Goal: Transaction & Acquisition: Purchase product/service

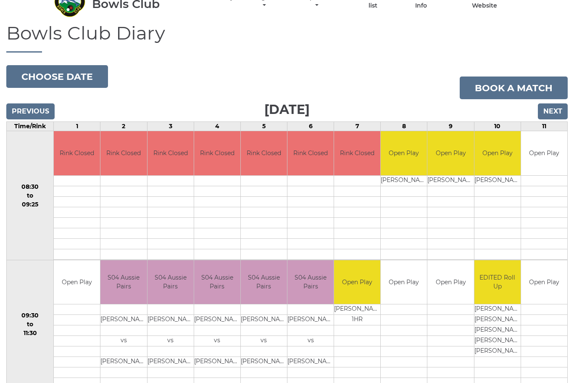
scroll to position [42, 0]
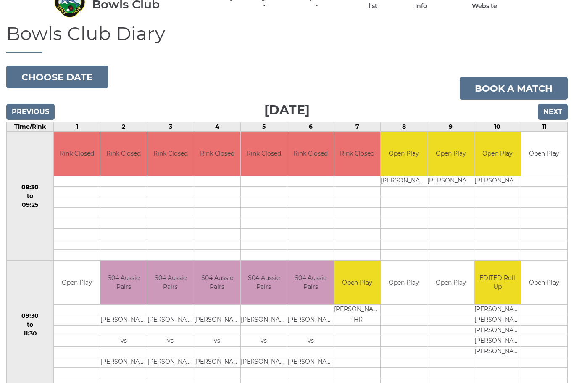
click at [533, 82] on link "Book a match" at bounding box center [514, 88] width 108 height 23
click at [515, 77] on link "Book a match" at bounding box center [514, 88] width 108 height 23
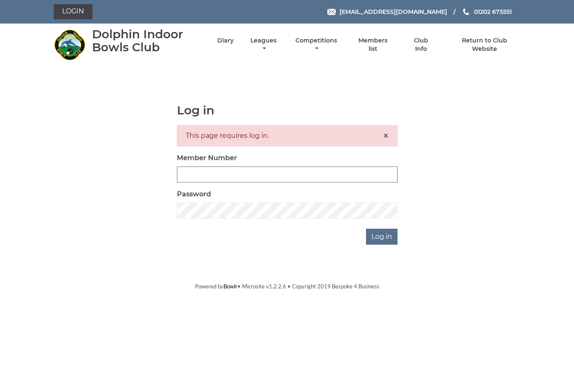
type input "3543"
click at [382, 236] on input "Log in" at bounding box center [382, 237] width 32 height 16
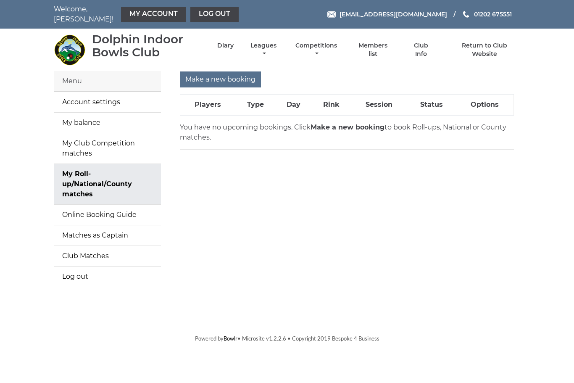
click at [221, 75] on input "Make a new booking" at bounding box center [220, 79] width 81 height 16
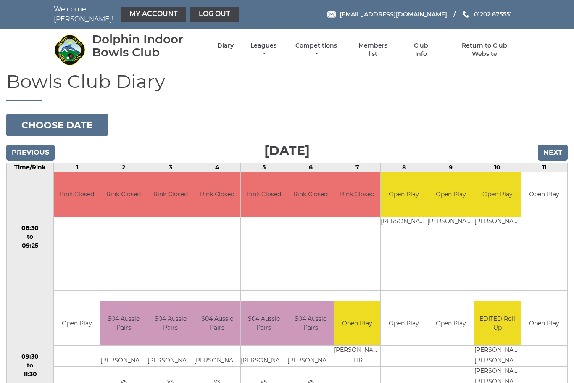
click at [552, 145] on input "Next" at bounding box center [553, 153] width 30 height 16
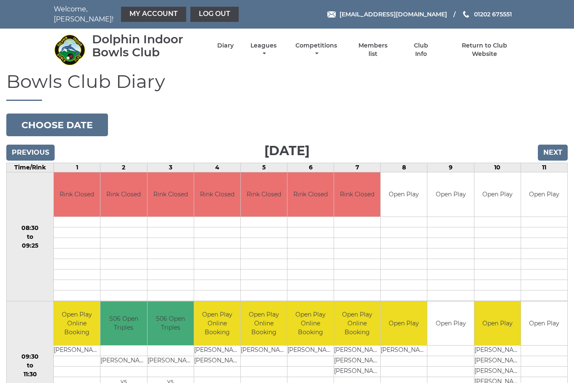
click at [550, 150] on input "Next" at bounding box center [553, 153] width 30 height 16
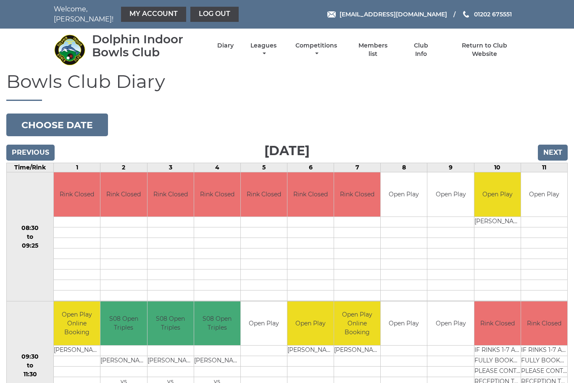
click at [554, 151] on input "Next" at bounding box center [553, 153] width 30 height 16
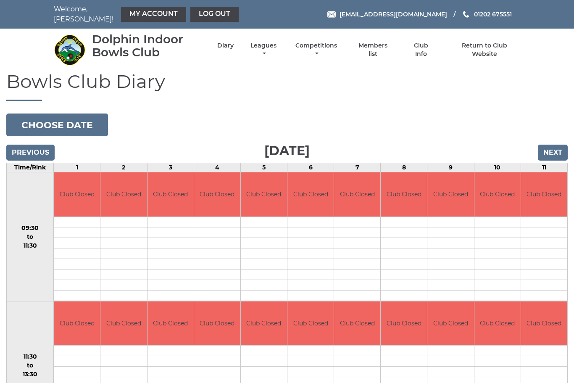
click at [554, 146] on input "Next" at bounding box center [553, 153] width 30 height 16
click at [556, 145] on input "Next" at bounding box center [553, 153] width 30 height 16
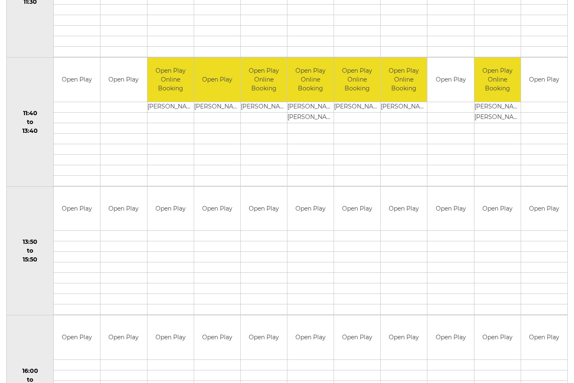
scroll to position [373, 0]
click at [0, 0] on link "Book slot" at bounding box center [0, 0] width 0 height 0
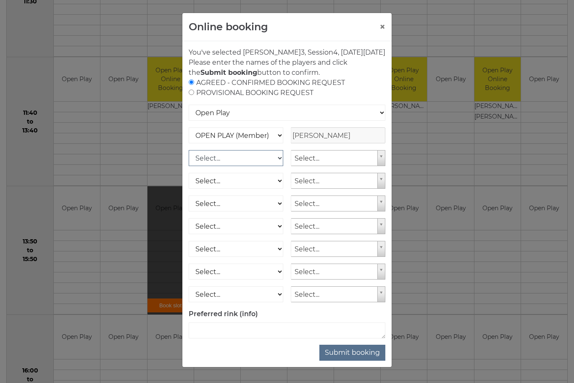
click at [280, 166] on select "Select... OPEN PLAY (Member) OPEN PLAY (Visitor) SPOONS (Member) SPOONS (Visito…" at bounding box center [236, 158] width 95 height 16
select select "1_12"
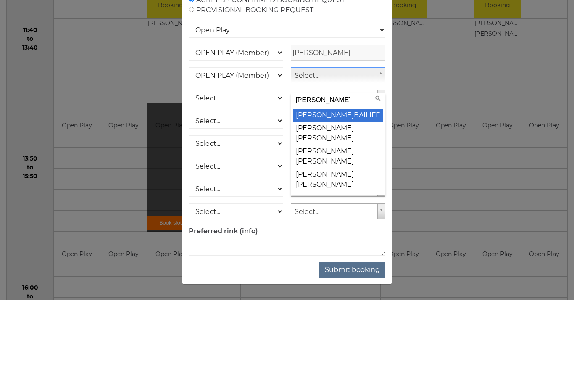
type input "chriss"
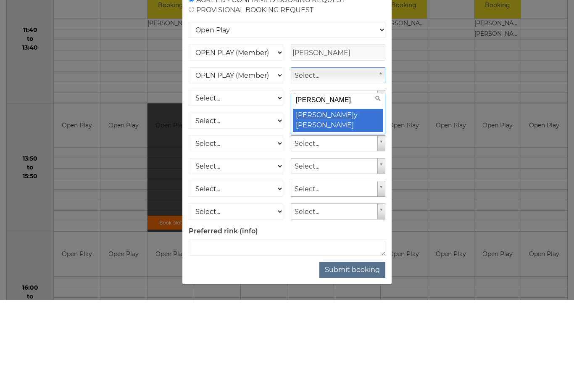
scroll to position [456, 0]
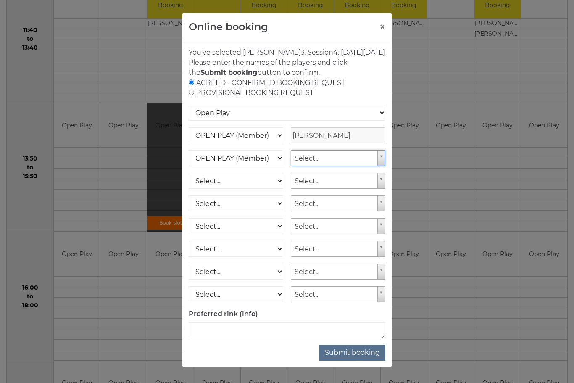
click at [381, 28] on button "×" at bounding box center [383, 27] width 6 height 10
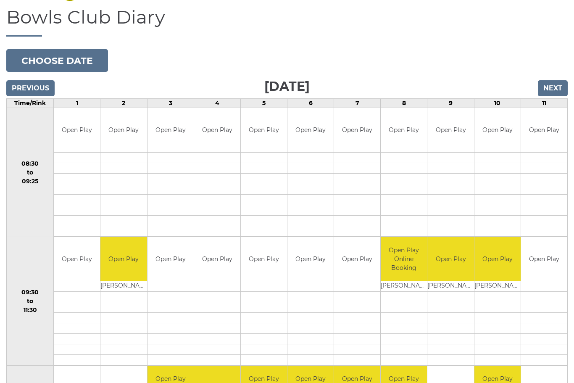
scroll to position [0, 0]
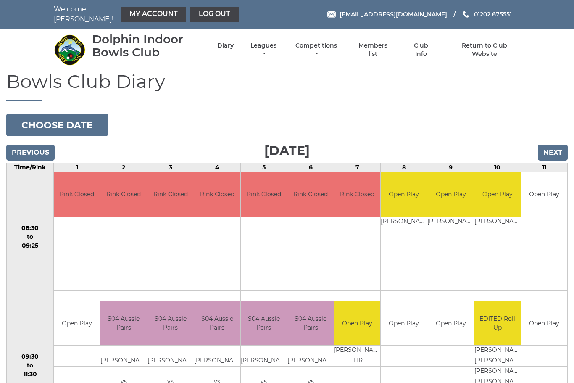
click at [388, 42] on link "Members list" at bounding box center [373, 50] width 39 height 16
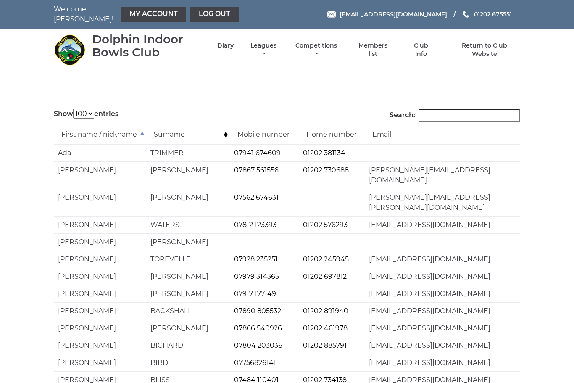
select select "100"
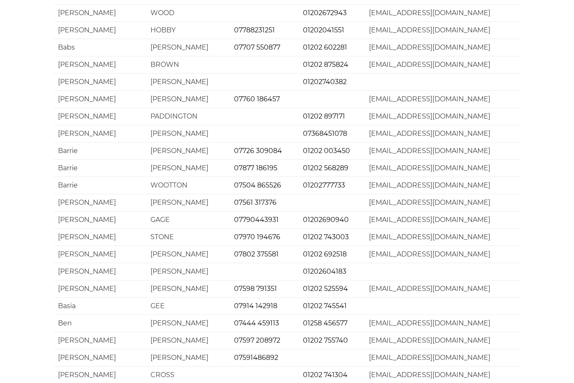
scroll to position [1519, 0]
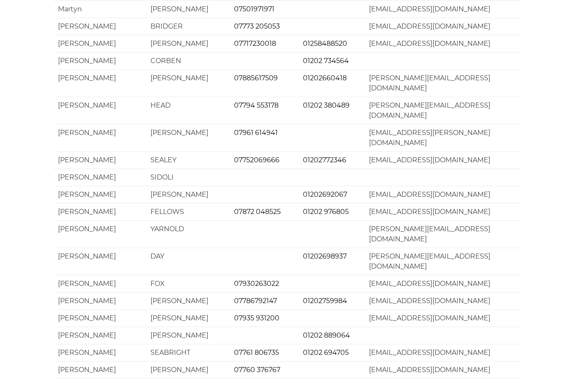
scroll to position [1015, 0]
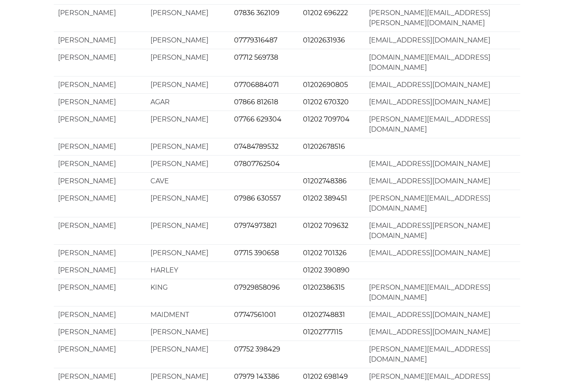
scroll to position [1519, 0]
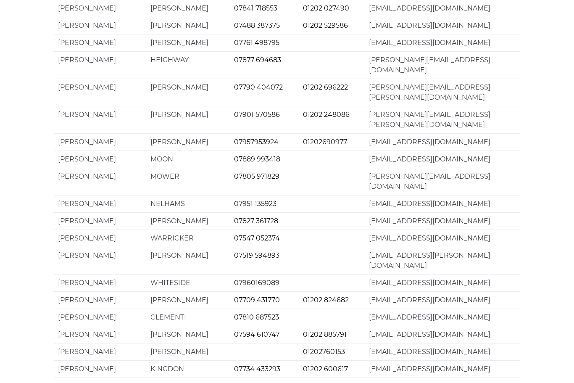
scroll to position [1299, 0]
click at [162, 292] on td "HAXBY-THOMPSON" at bounding box center [187, 300] width 83 height 17
click at [76, 292] on td "Chrissy" at bounding box center [100, 300] width 92 height 17
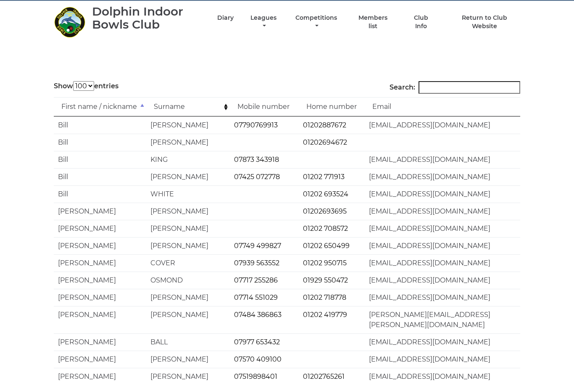
scroll to position [0, 0]
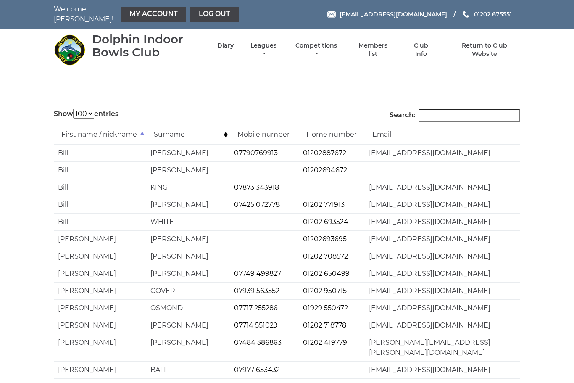
click at [478, 46] on link "Return to Club Website" at bounding box center [484, 50] width 71 height 16
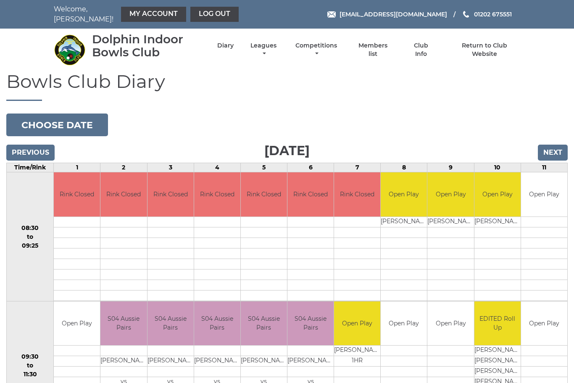
click at [339, 39] on li "Competitions Club competitions - Winter 2025/2026 Club competitions - Summer 20…" at bounding box center [309, 49] width 61 height 25
click at [339, 44] on link "Competitions" at bounding box center [316, 50] width 46 height 16
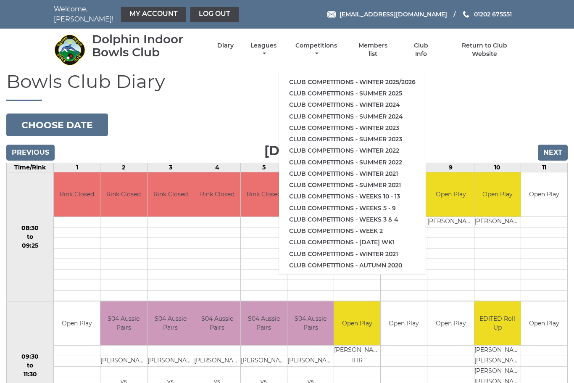
click at [383, 76] on link "Club competitions - Winter 2025/2026" at bounding box center [352, 81] width 147 height 11
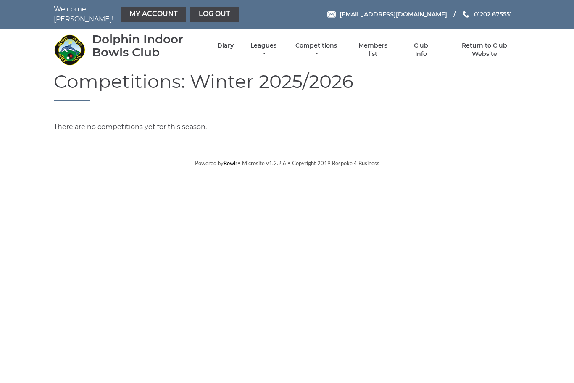
click at [432, 45] on link "Club Info" at bounding box center [420, 50] width 27 height 16
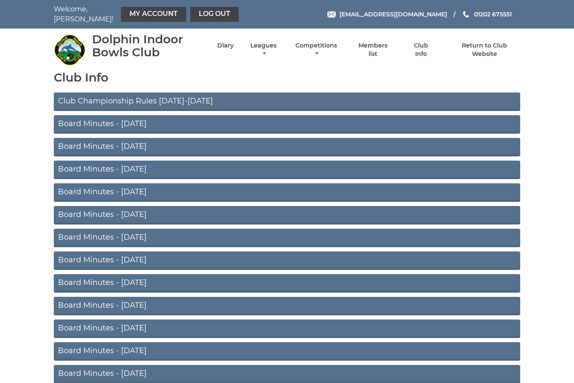
click at [135, 11] on link "My Account" at bounding box center [153, 14] width 65 height 15
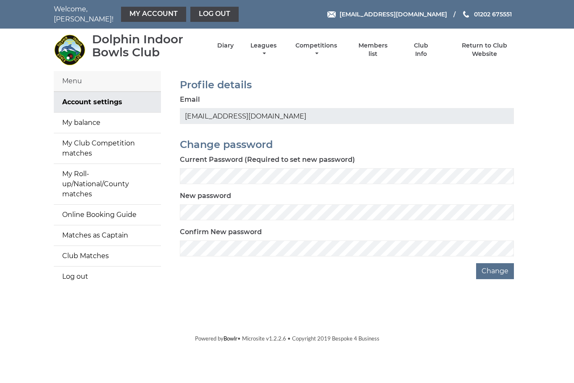
click at [87, 117] on link "My balance" at bounding box center [107, 123] width 107 height 20
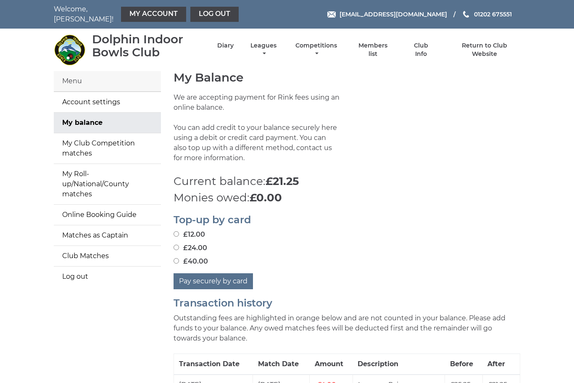
click at [179, 245] on input "£24.00" at bounding box center [176, 247] width 5 height 5
radio input "true"
click at [209, 276] on button "Pay securely by card" at bounding box center [213, 281] width 79 height 16
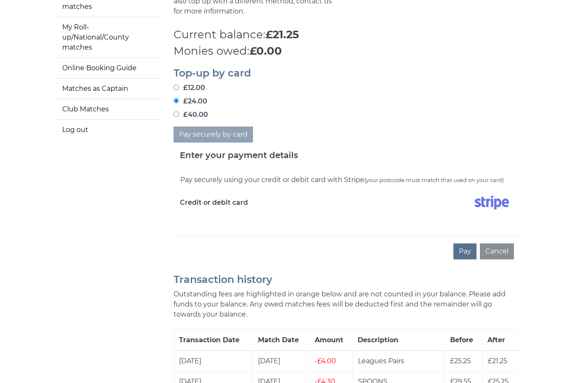
scroll to position [144, 0]
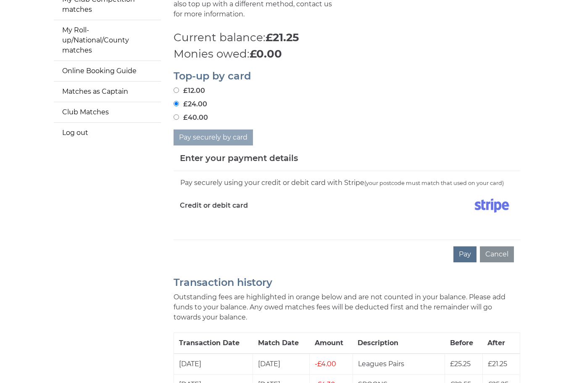
click at [470, 252] on button "Pay" at bounding box center [465, 254] width 23 height 16
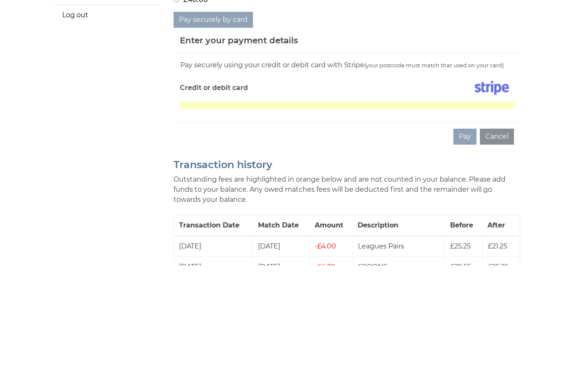
scroll to position [261, 0]
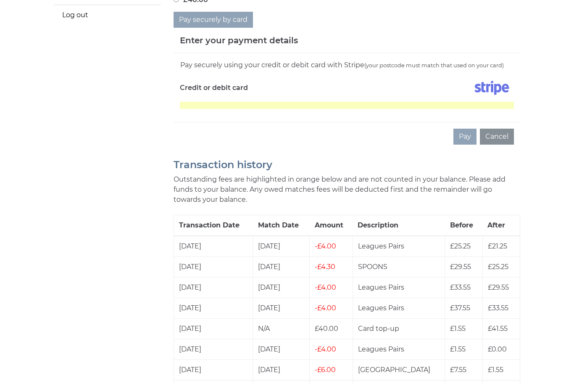
click at [497, 92] on img at bounding box center [492, 87] width 44 height 21
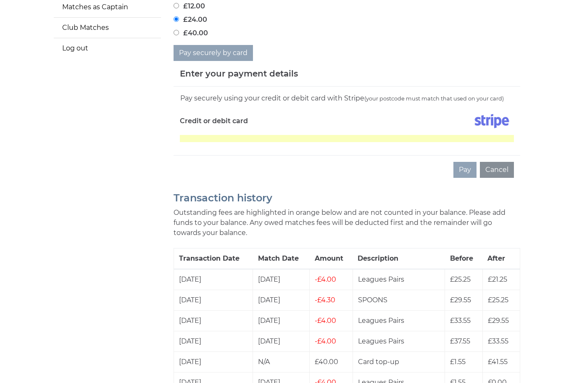
scroll to position [229, 0]
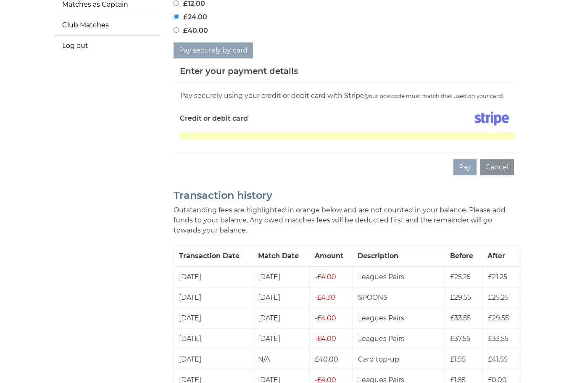
click at [501, 161] on button "Cancel" at bounding box center [497, 168] width 34 height 16
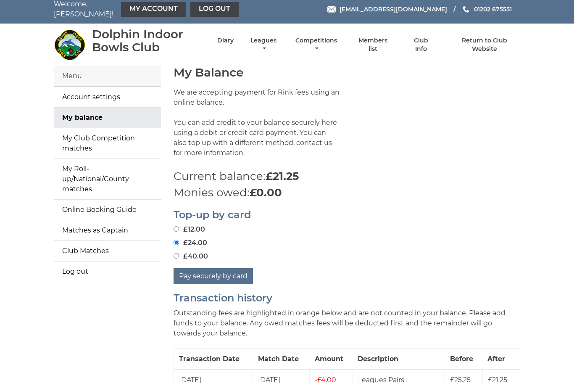
scroll to position [0, 0]
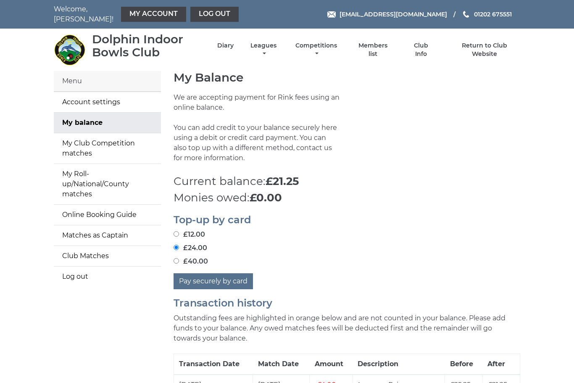
click at [178, 245] on input "£24.00" at bounding box center [176, 247] width 5 height 5
click at [179, 245] on input "£24.00" at bounding box center [176, 247] width 5 height 5
click at [219, 275] on button "Pay securely by card" at bounding box center [213, 281] width 79 height 16
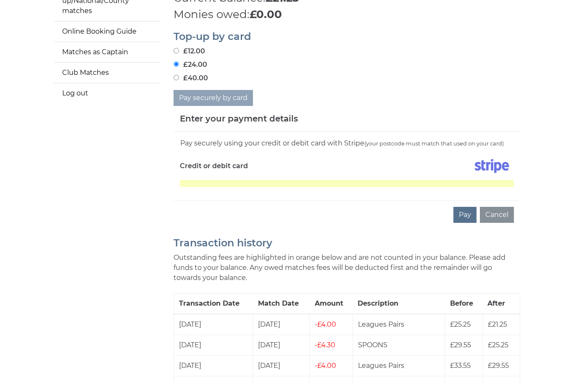
scroll to position [185, 0]
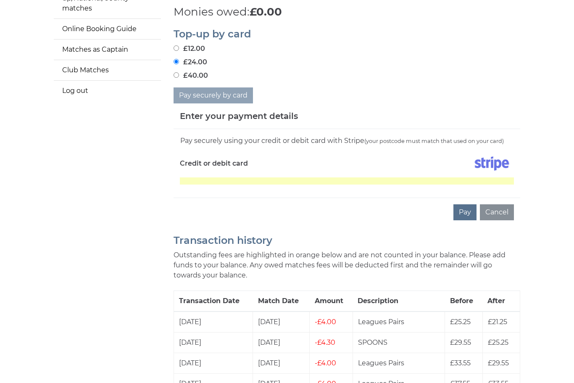
click at [464, 209] on button "Pay" at bounding box center [465, 213] width 23 height 16
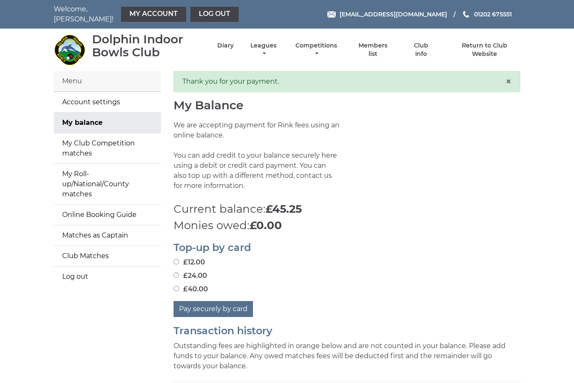
click at [234, 48] on link "Diary" at bounding box center [225, 46] width 16 height 8
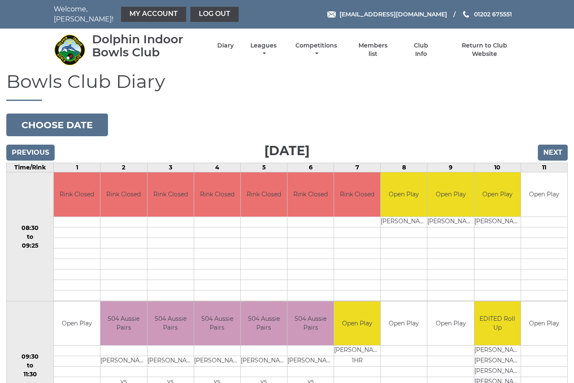
click at [564, 145] on input "Next" at bounding box center [553, 153] width 30 height 16
click at [553, 145] on input "Next" at bounding box center [553, 153] width 30 height 16
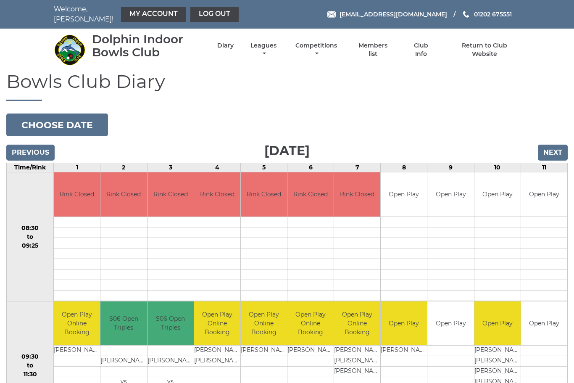
click at [200, 10] on link "Log out" at bounding box center [214, 14] width 48 height 15
